Goal: Communication & Community: Ask a question

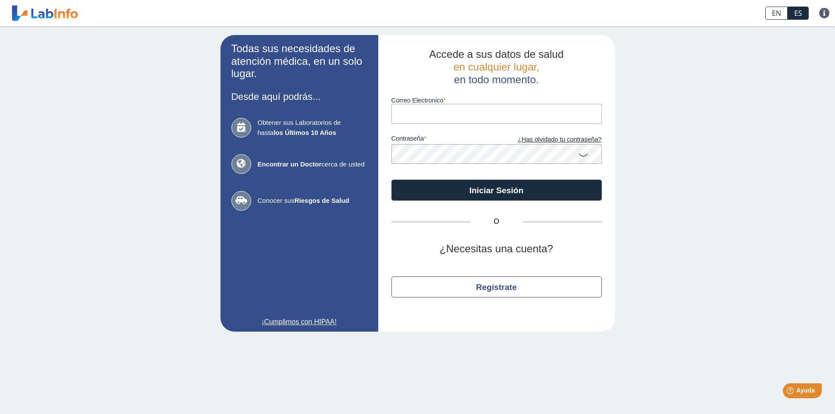
click at [404, 118] on input "Correo Electronico" at bounding box center [496, 114] width 210 height 20
type input "[EMAIL_ADDRESS][DOMAIN_NAME]"
click at [391, 180] on button "Iniciar Sesión" at bounding box center [496, 190] width 210 height 21
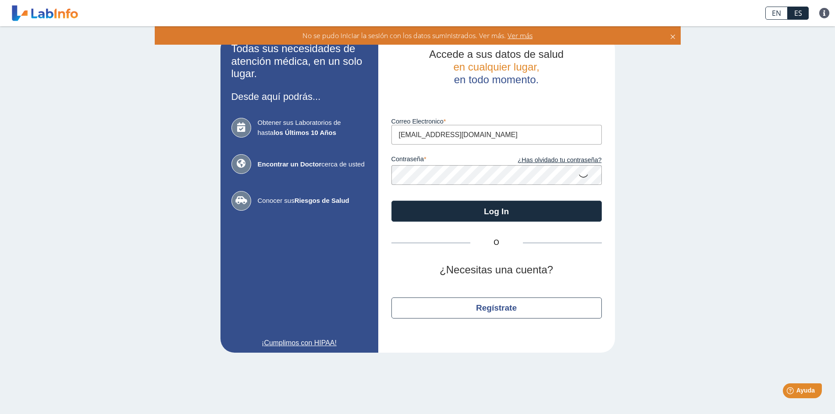
click at [671, 33] on icon at bounding box center [672, 36] width 7 height 10
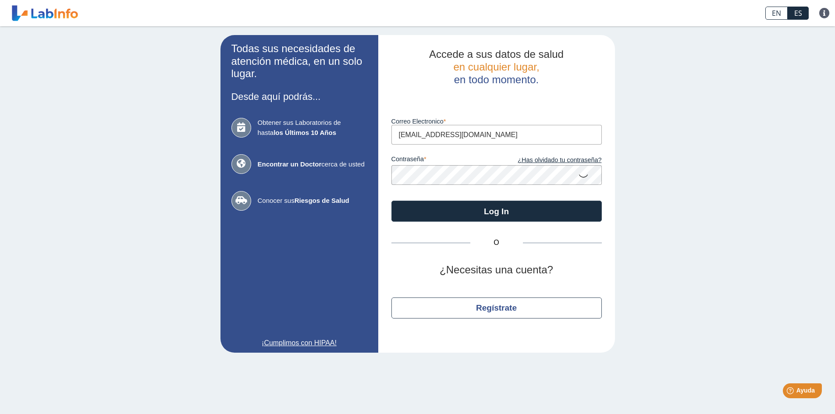
click at [391, 201] on button "Log In" at bounding box center [496, 211] width 210 height 21
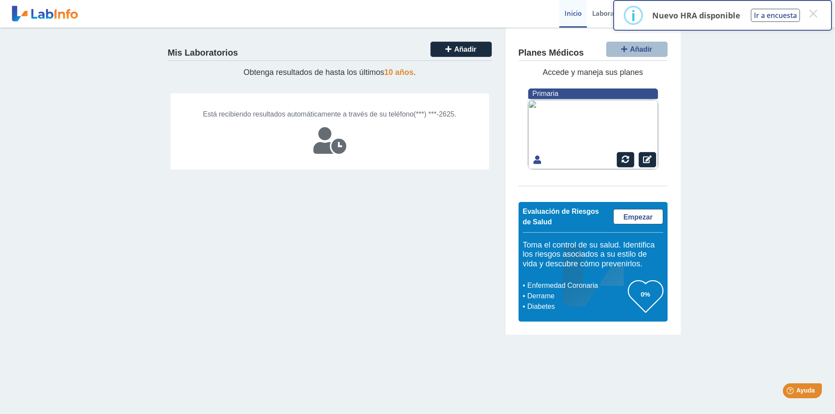
click at [188, 52] on h4 "Mis Laboratorios" at bounding box center [203, 53] width 70 height 11
click at [813, 14] on button "×" at bounding box center [813, 14] width 16 height 16
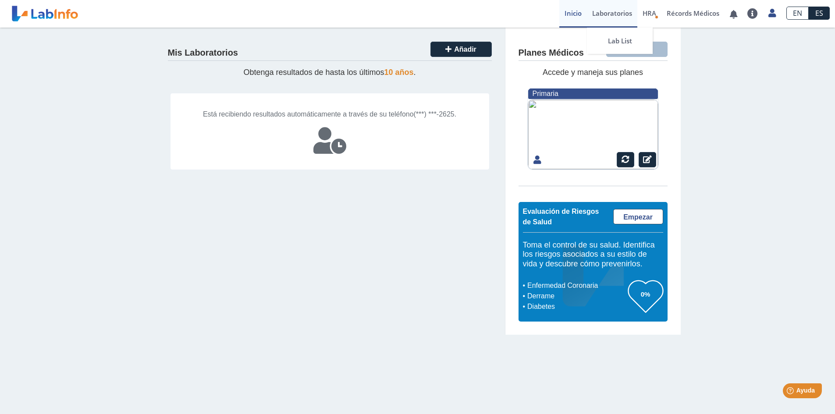
click at [608, 11] on link "Laboratorios" at bounding box center [612, 14] width 50 height 28
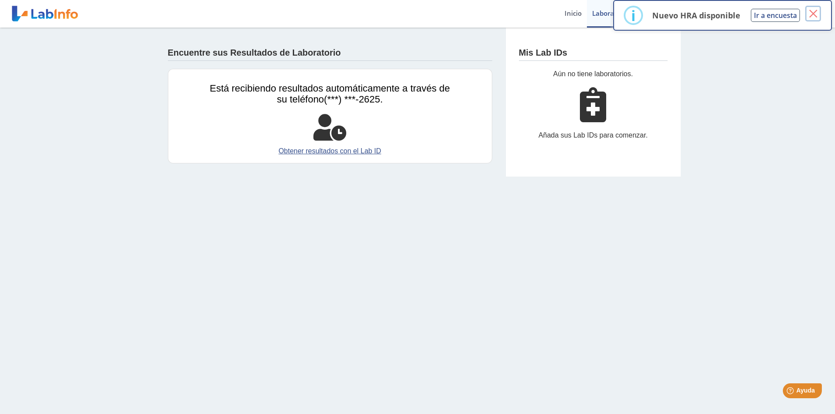
click at [815, 12] on button "×" at bounding box center [813, 14] width 16 height 16
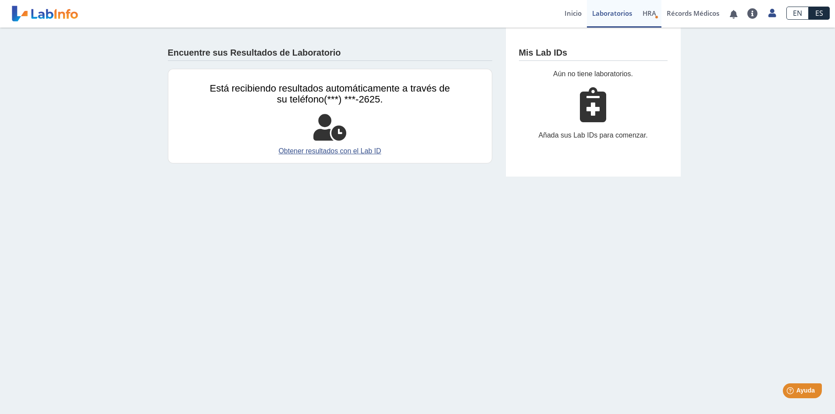
click at [653, 11] on span "HRA" at bounding box center [649, 13] width 14 height 9
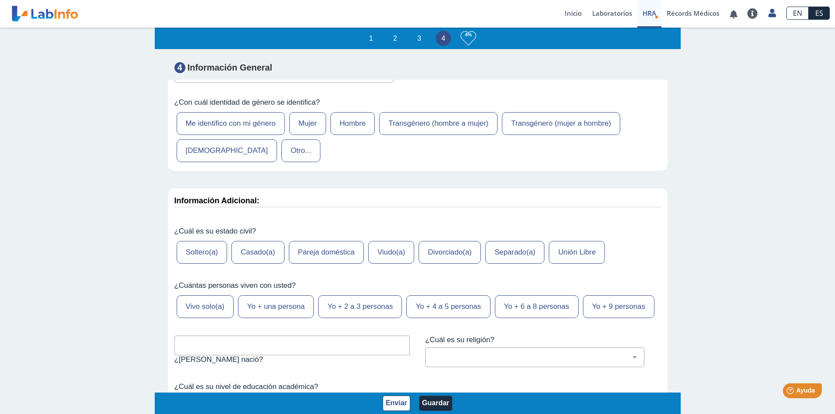
scroll to position [3420, 0]
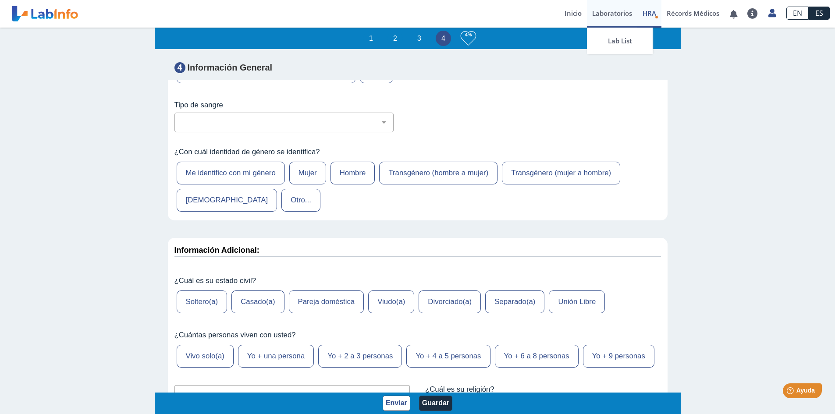
click at [600, 10] on link "Laboratorios" at bounding box center [612, 14] width 50 height 28
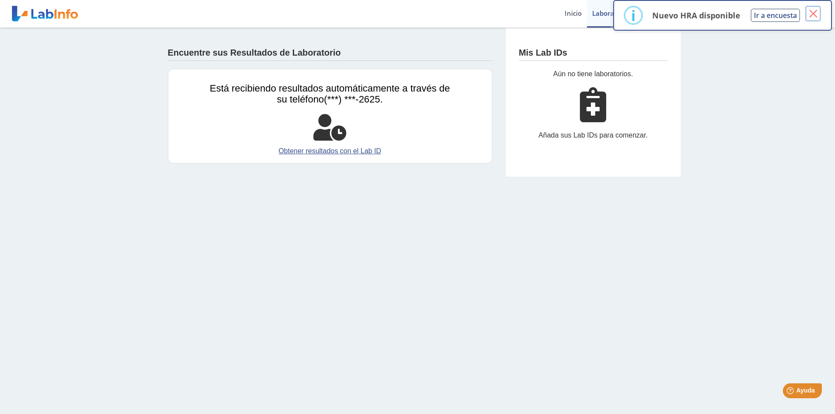
click at [813, 13] on button "×" at bounding box center [813, 14] width 16 height 16
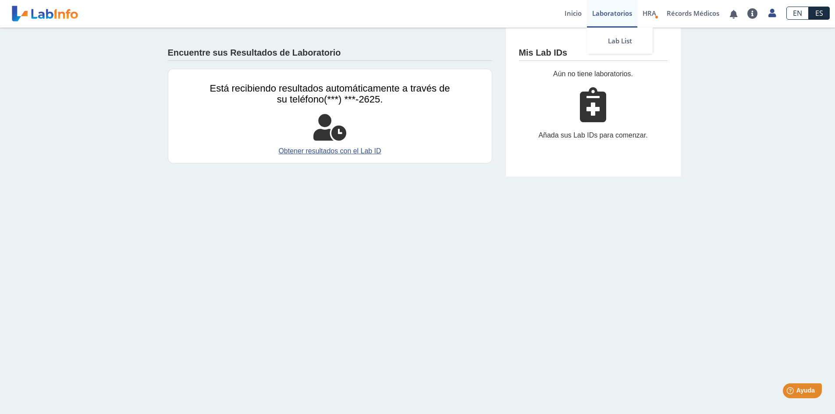
click at [611, 17] on link "Laboratorios" at bounding box center [612, 14] width 50 height 28
click at [557, 67] on div "Mis Lab IDs Aún no tiene laboratorios. Añada sus Lab IDs para comenzar." at bounding box center [592, 102] width 175 height 149
click at [555, 135] on div "Añada sus Lab IDs para comenzar." at bounding box center [593, 135] width 149 height 11
click at [554, 136] on div "Añada sus Lab IDs para comenzar." at bounding box center [593, 135] width 149 height 11
click at [545, 137] on div "Añada sus Lab IDs para comenzar." at bounding box center [593, 135] width 149 height 11
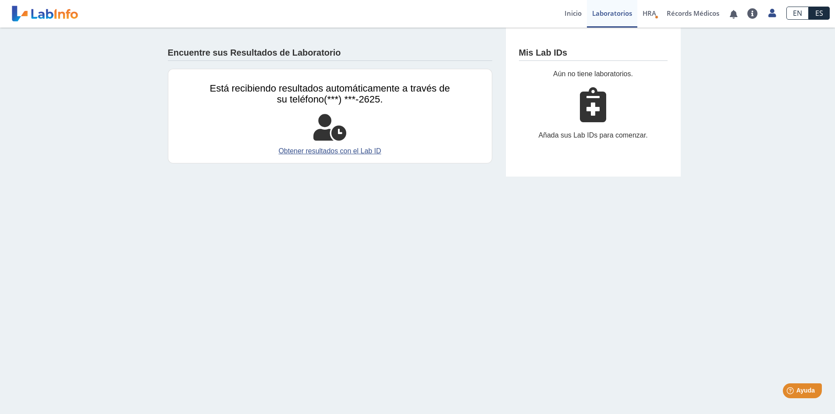
click at [545, 137] on div "Añada sus Lab IDs para comenzar." at bounding box center [593, 135] width 149 height 11
click at [595, 137] on div "Añada sus Lab IDs para comenzar." at bounding box center [593, 135] width 149 height 11
click at [591, 107] on icon at bounding box center [593, 104] width 26 height 35
click at [555, 55] on h4 "Mis Lab IDs" at bounding box center [543, 53] width 49 height 11
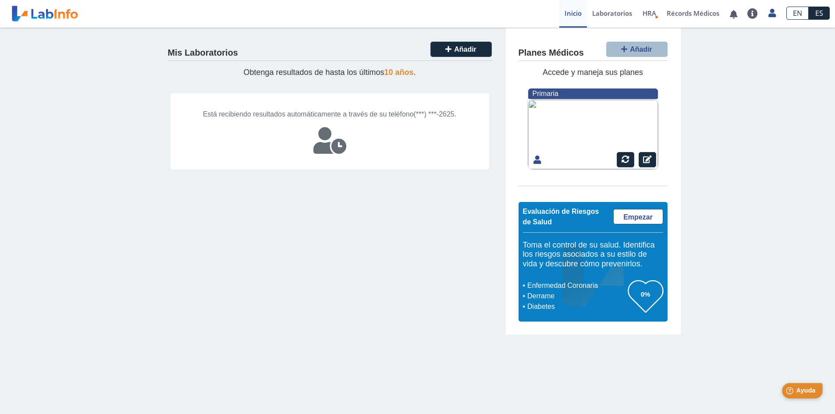
click at [805, 390] on span "Ayuda" at bounding box center [805, 390] width 19 height 7
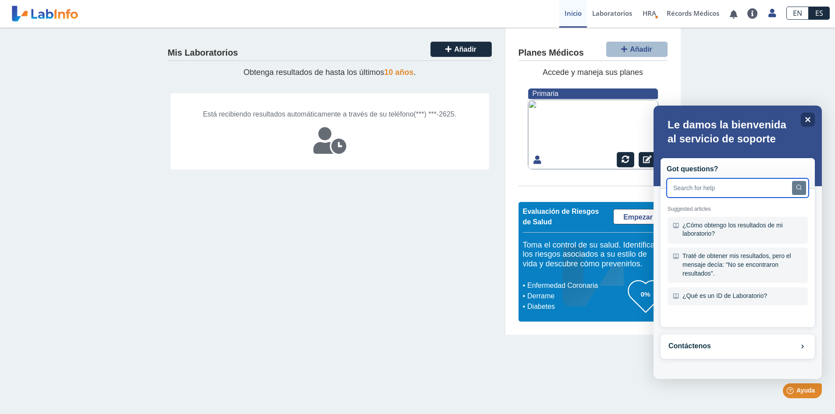
click at [685, 189] on input "text" at bounding box center [738, 187] width 142 height 19
type input "hola no me han lleado los resultados de laboratorios"
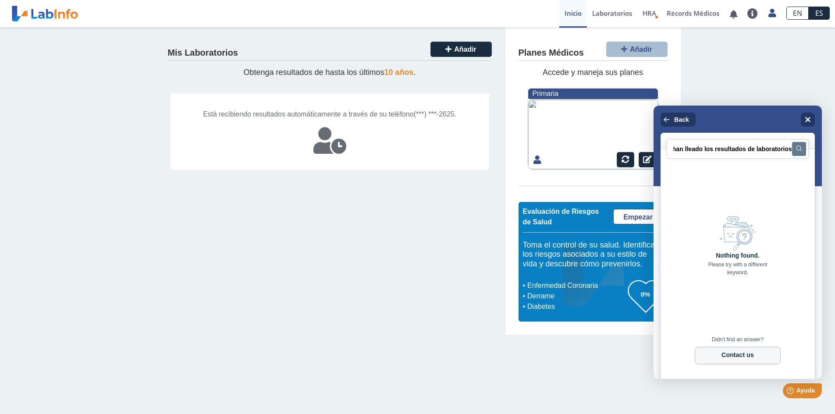
scroll to position [0, 0]
click at [753, 353] on button "Contact us" at bounding box center [738, 356] width 86 height 18
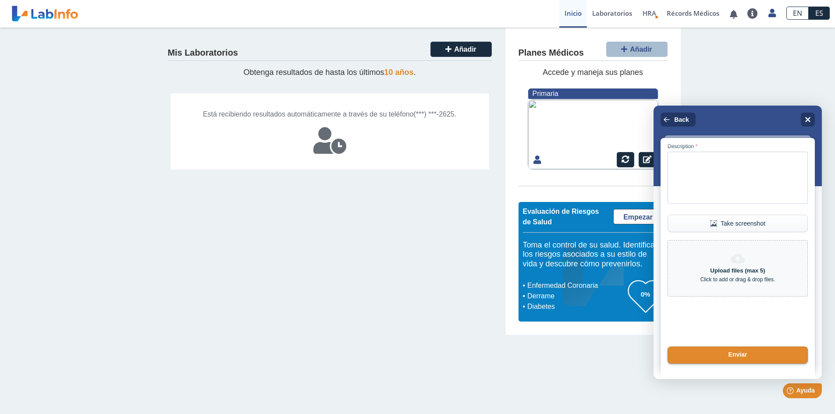
scroll to position [104, 0]
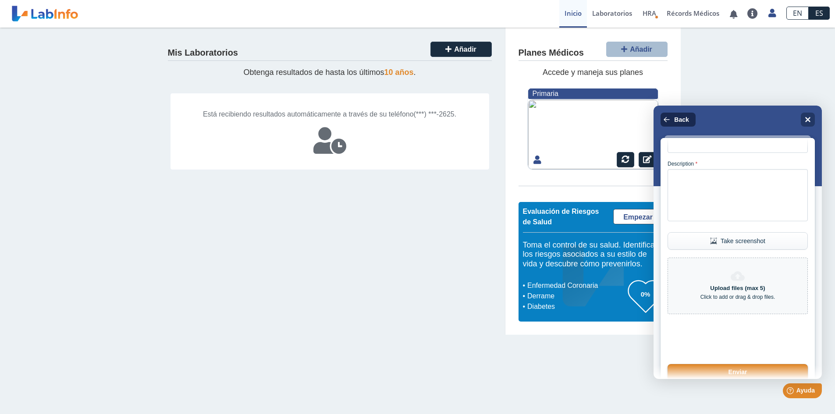
click at [668, 117] on icon "Back" at bounding box center [666, 119] width 7 height 7
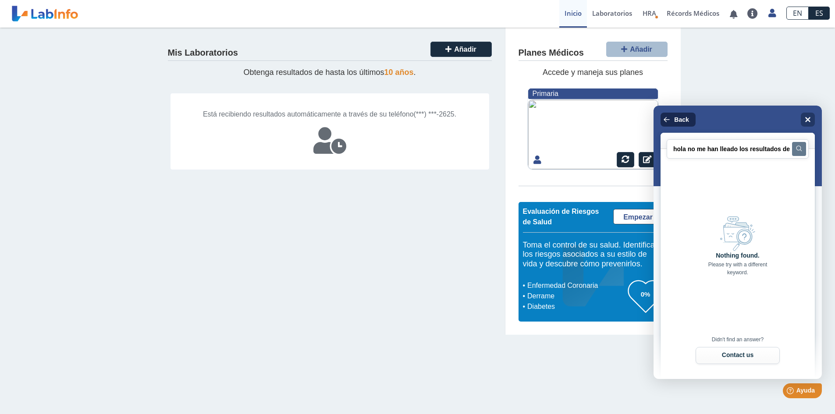
click at [668, 117] on icon "Back" at bounding box center [666, 119] width 7 height 7
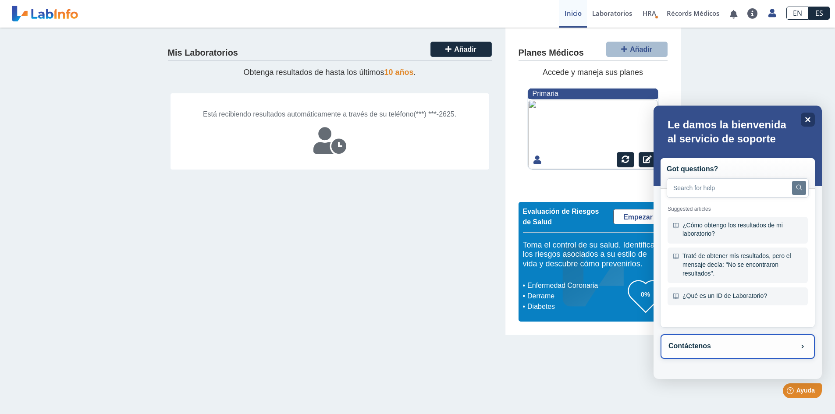
click at [796, 344] on button "Contáctenos" at bounding box center [737, 346] width 154 height 25
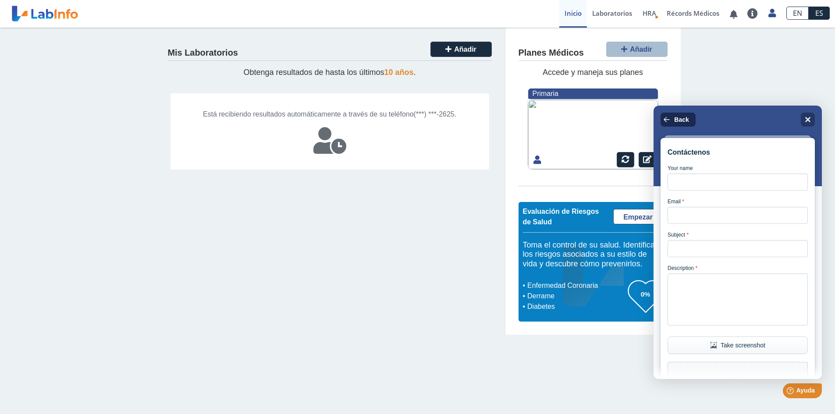
click at [665, 114] on button "Back" at bounding box center [677, 120] width 35 height 14
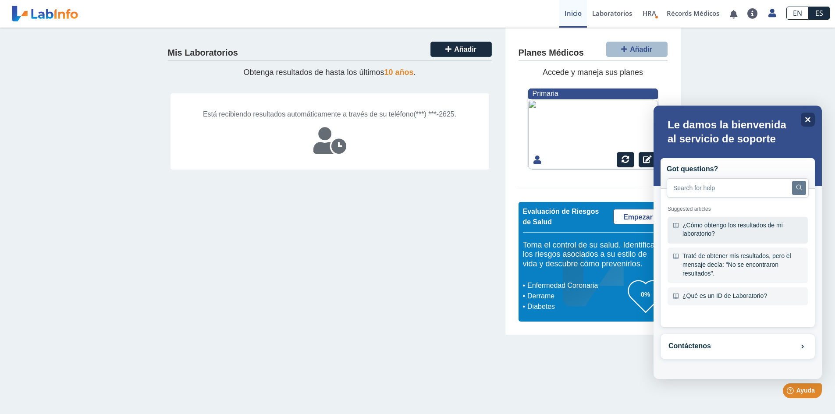
click at [723, 227] on div "¿Cómo obtengo los resultados de mi laboratorio?" at bounding box center [737, 230] width 140 height 27
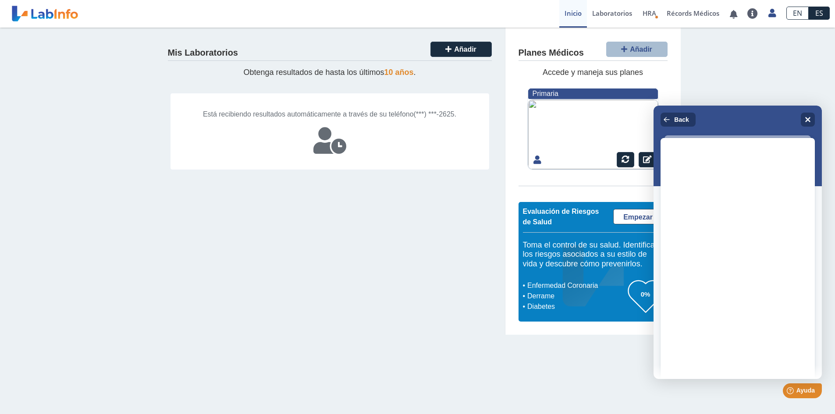
scroll to position [0, 0]
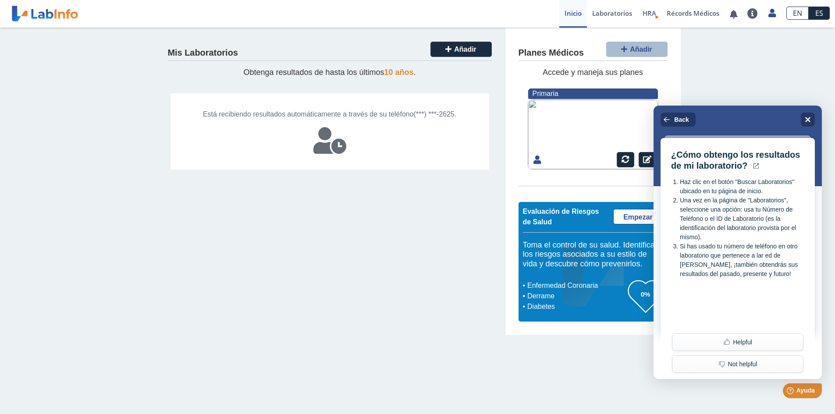
click at [387, 106] on div "Está recibiendo resultados automáticamente a través de su teléfono (***) ***-26…" at bounding box center [329, 131] width 319 height 77
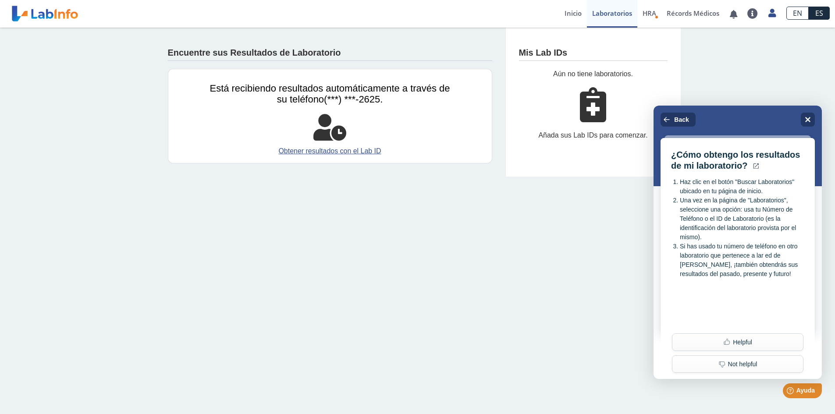
click at [344, 88] on span "Está recibiendo resultados automáticamente a través de su teléfono" at bounding box center [330, 94] width 240 height 22
click at [353, 149] on link "Obtener resultados con el Lab ID" at bounding box center [330, 151] width 240 height 11
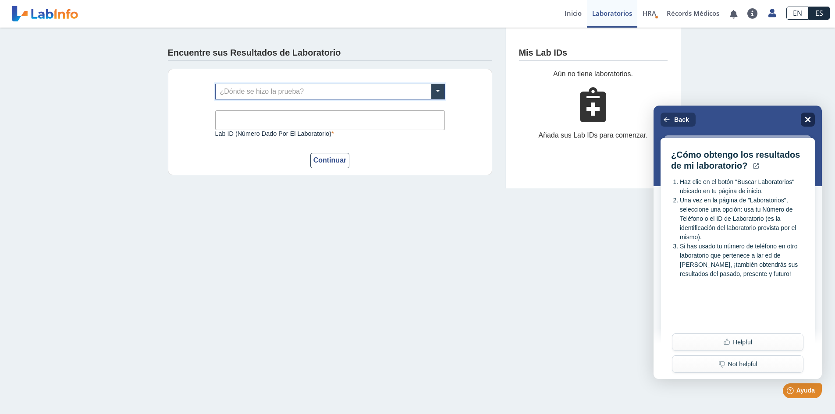
click at [807, 119] on icon "Close" at bounding box center [808, 120] width 6 height 6
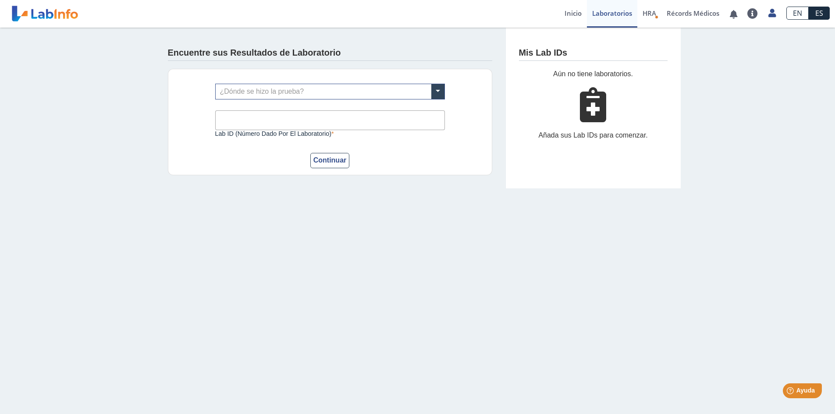
click at [226, 90] on input "text" at bounding box center [330, 91] width 229 height 15
click at [446, 118] on div "¿Dónde se hizo la prueba? Lab ID (número dado por el laboratorio) Este campo es…" at bounding box center [330, 122] width 324 height 106
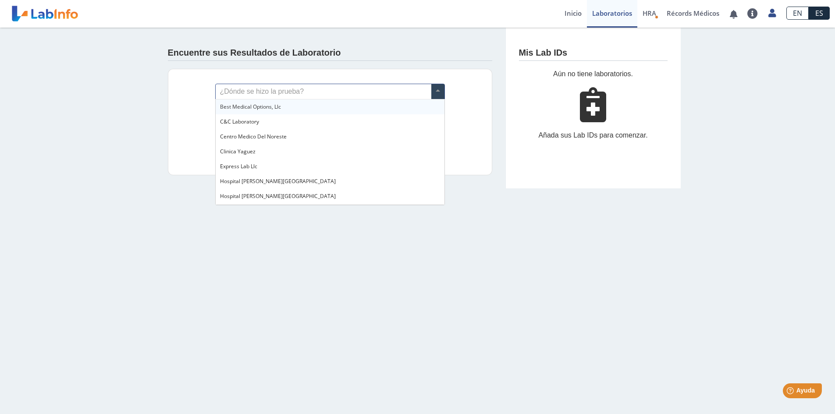
click at [434, 86] on span at bounding box center [437, 91] width 13 height 15
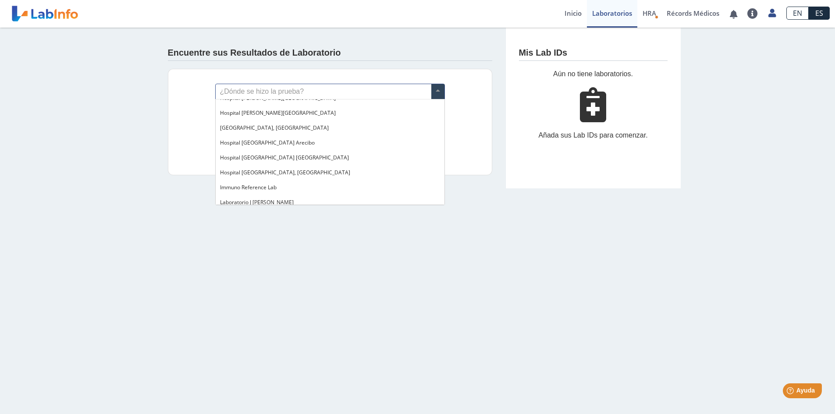
scroll to position [78, 0]
click at [237, 133] on span "Hospital Metropolitano, Rio Piedras" at bounding box center [274, 133] width 109 height 7
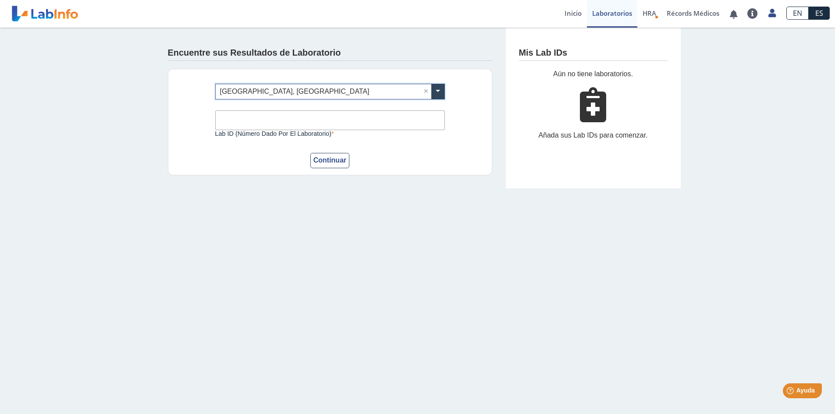
click at [228, 122] on input "Lab ID (número dado por el laboratorio)" at bounding box center [330, 120] width 230 height 20
type input "7873792625"
click at [329, 158] on button "Continuar" at bounding box center [329, 160] width 39 height 15
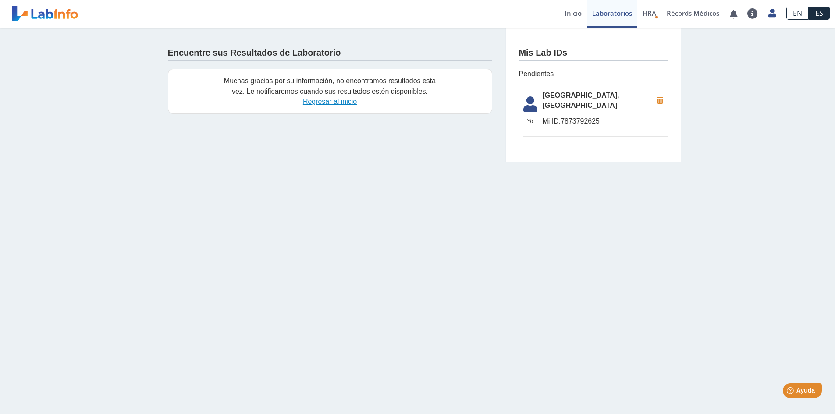
click at [317, 99] on link "Regresar al inicio" at bounding box center [330, 101] width 54 height 7
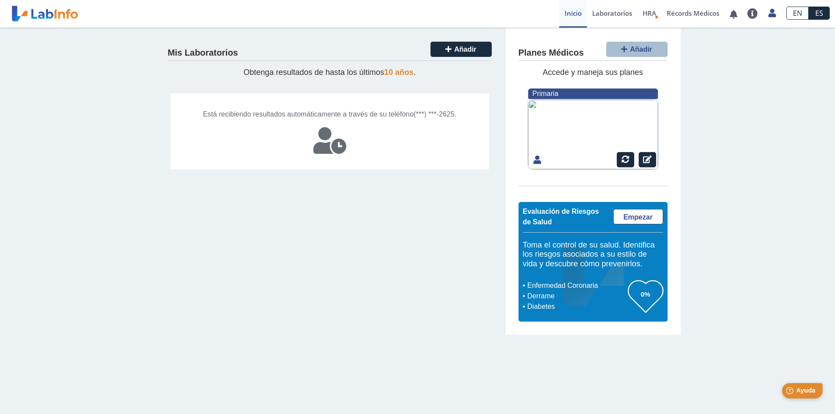
click at [793, 388] on icon "Help" at bounding box center [789, 390] width 7 height 7
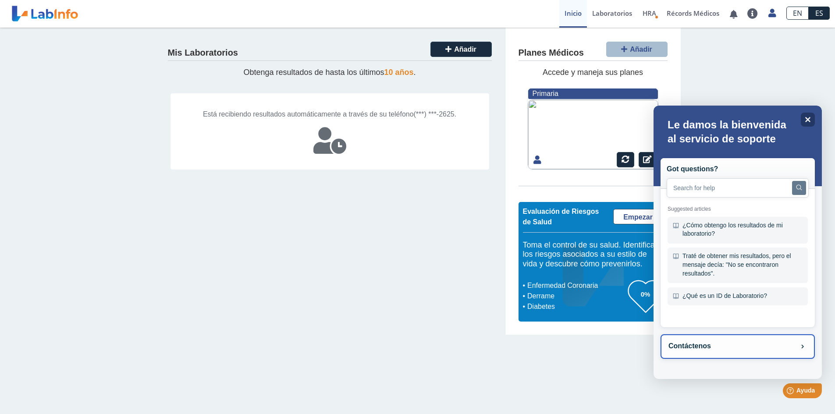
click at [801, 345] on icon at bounding box center [802, 346] width 5 height 5
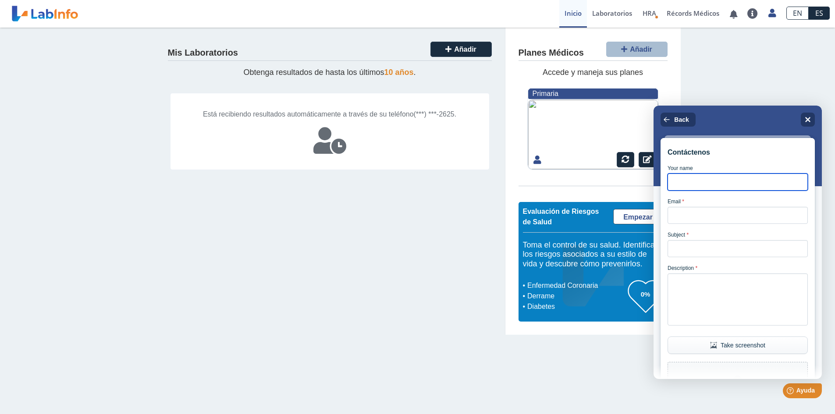
click at [678, 185] on input "Your name" at bounding box center [737, 182] width 140 height 17
type input "[PERSON_NAME]"
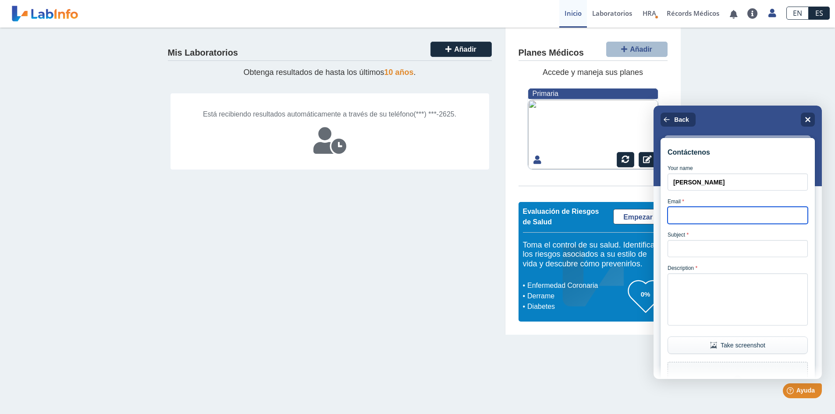
click at [681, 218] on input "Email *" at bounding box center [737, 215] width 140 height 17
type input "[EMAIL_ADDRESS][DOMAIN_NAME]"
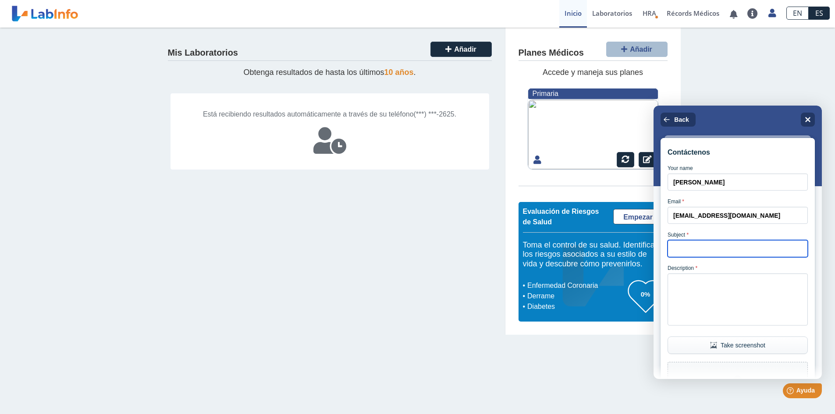
click at [696, 254] on input "Subject *" at bounding box center [737, 248] width 140 height 17
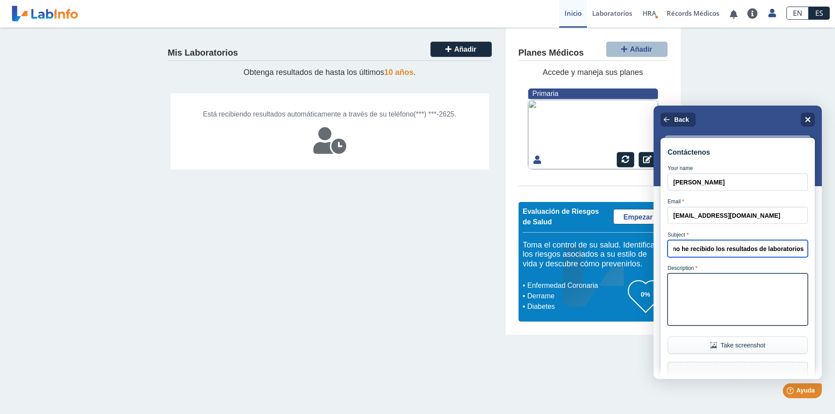
type input "no he recibido los resultados de laboratorios"
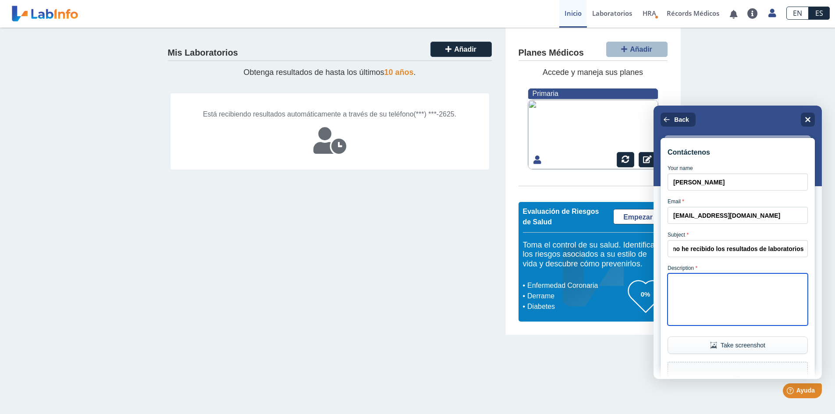
scroll to position [0, 0]
click at [699, 295] on textarea "Description *" at bounding box center [737, 299] width 140 height 52
click at [698, 290] on textarea "me realioze los ,laboratorios el 3-octubre en el [GEOGRAPHIC_DATA]" at bounding box center [737, 299] width 140 height 52
type textarea "me realize los ,laboratorios el 3-octubre en el [GEOGRAPHIC_DATA]"
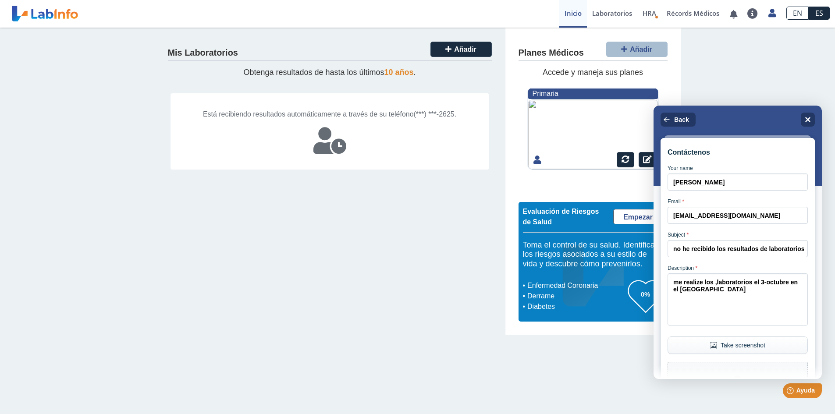
click at [738, 354] on button "Take screenshot" at bounding box center [737, 346] width 140 height 18
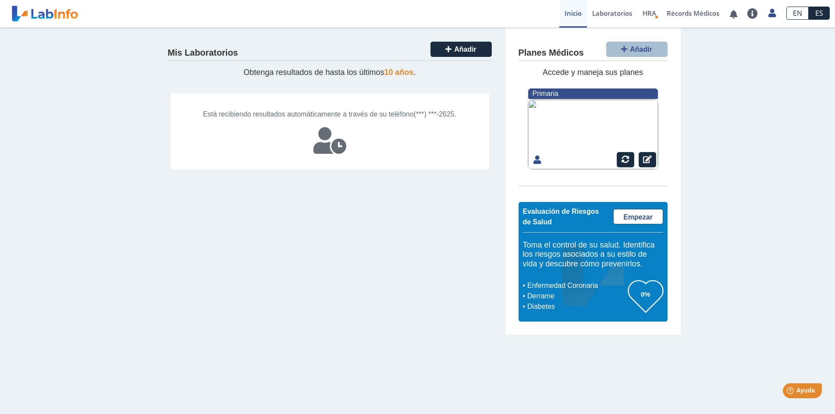
scroll to position [195, 0]
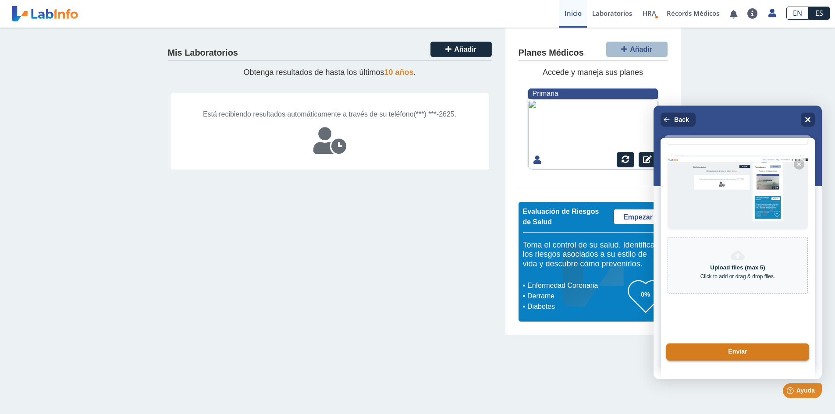
click at [745, 348] on button "Enviar" at bounding box center [737, 353] width 143 height 18
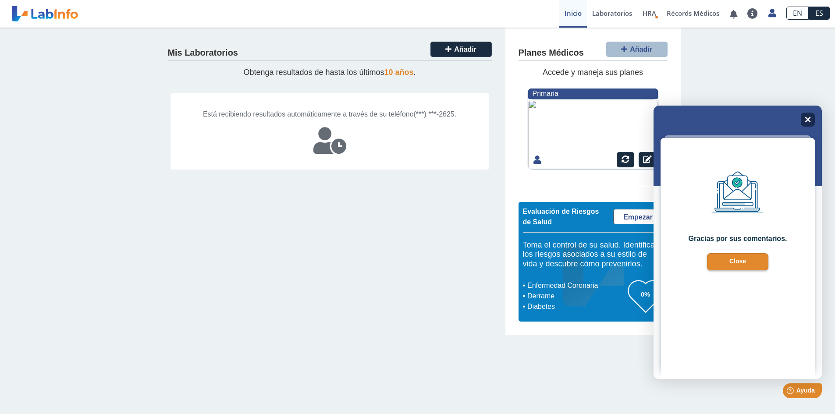
click at [808, 116] on div "Close" at bounding box center [808, 120] width 14 height 14
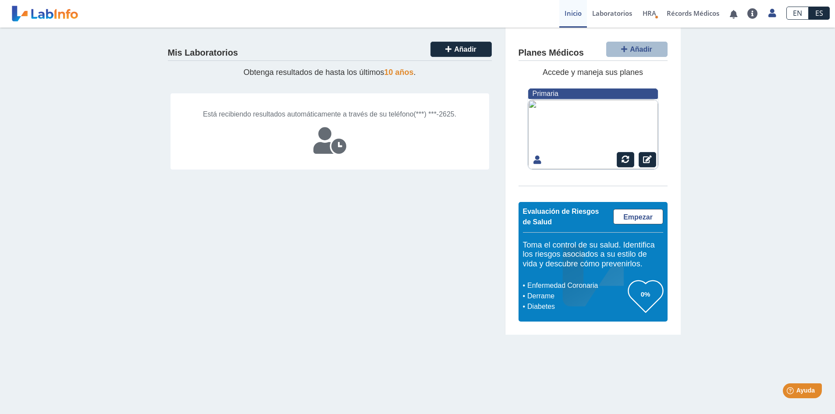
click at [734, 255] on div "Mis Laboratorios Añadir Obtenga resultados de hasta los últimos 10 años . Está …" at bounding box center [417, 181] width 835 height 307
click at [802, 390] on span "Ayuda" at bounding box center [805, 390] width 19 height 7
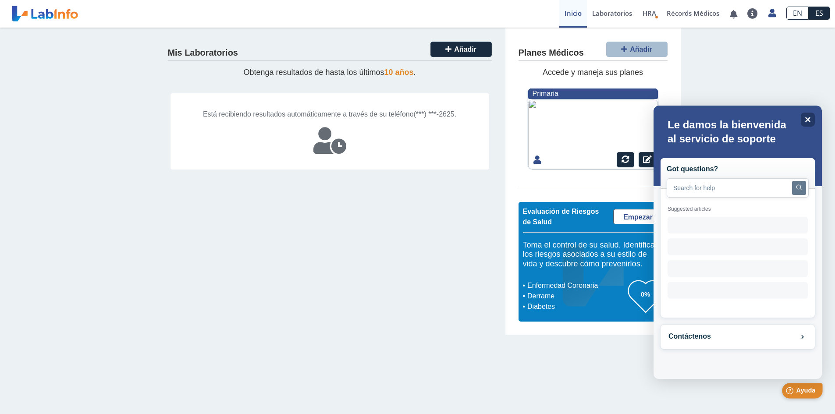
scroll to position [0, 0]
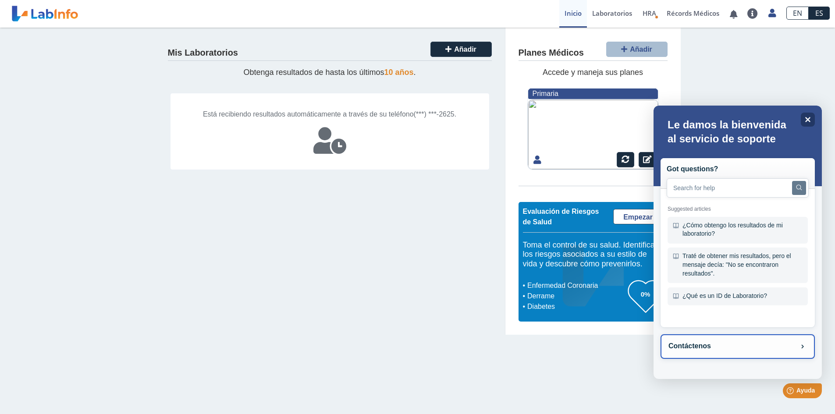
click at [804, 342] on button "Contáctenos" at bounding box center [737, 346] width 154 height 25
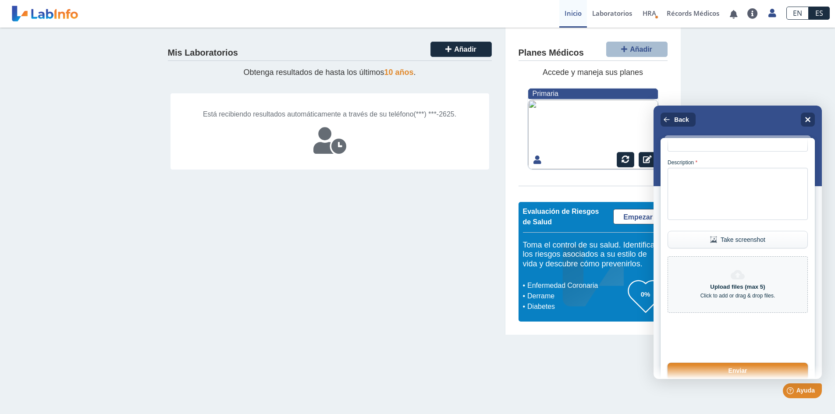
scroll to position [139, 0]
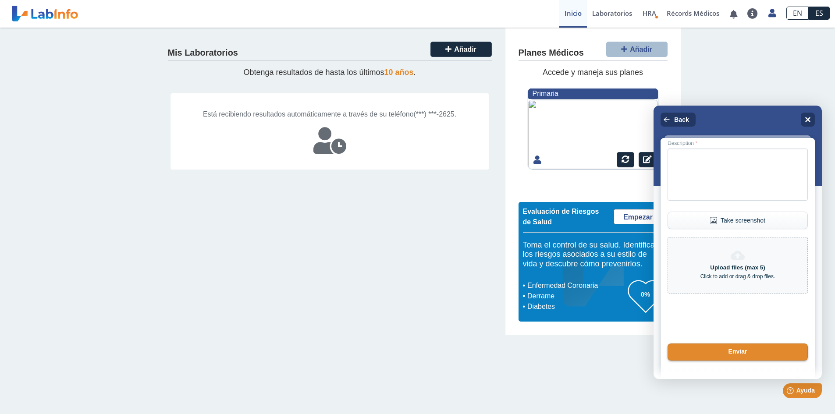
drag, startPoint x: 812, startPoint y: 290, endPoint x: 1471, endPoint y: 516, distance: 697.2
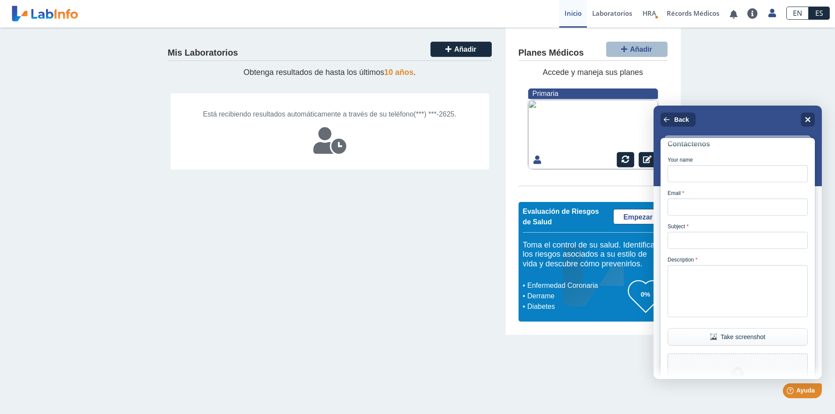
scroll to position [0, 0]
click at [810, 118] on icon "Close" at bounding box center [807, 119] width 7 height 7
